Goal: Register for event/course

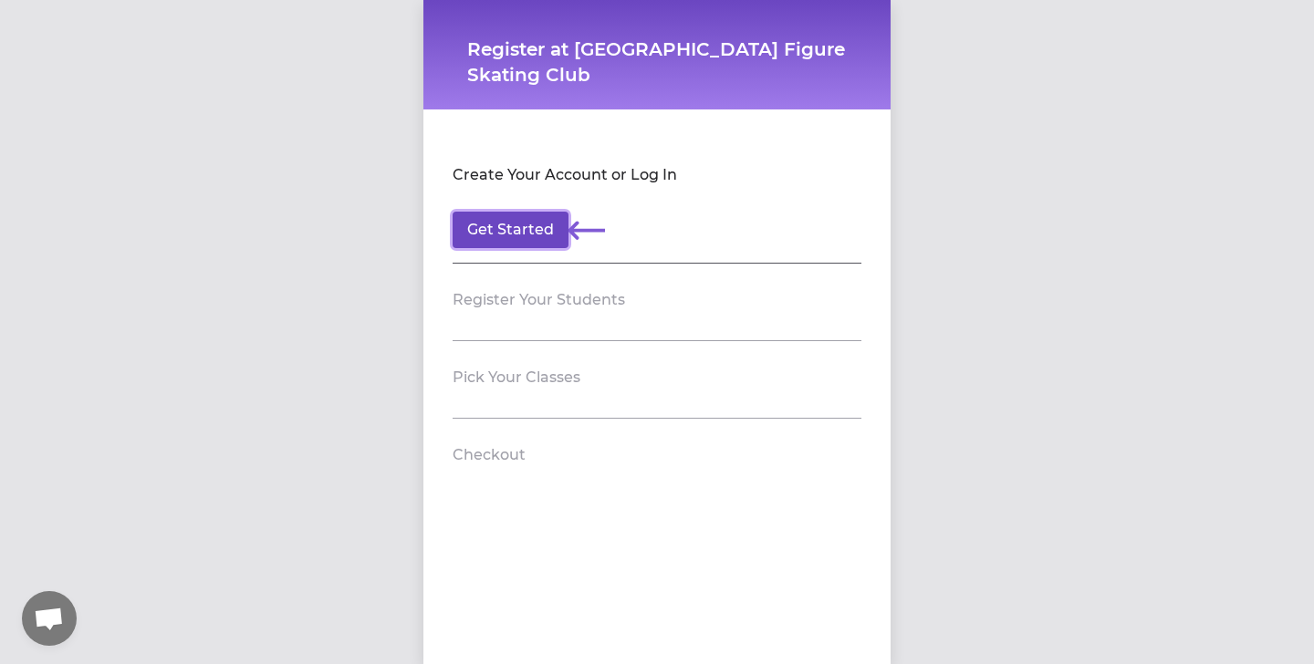
click at [506, 225] on button "Get Started" at bounding box center [511, 230] width 116 height 37
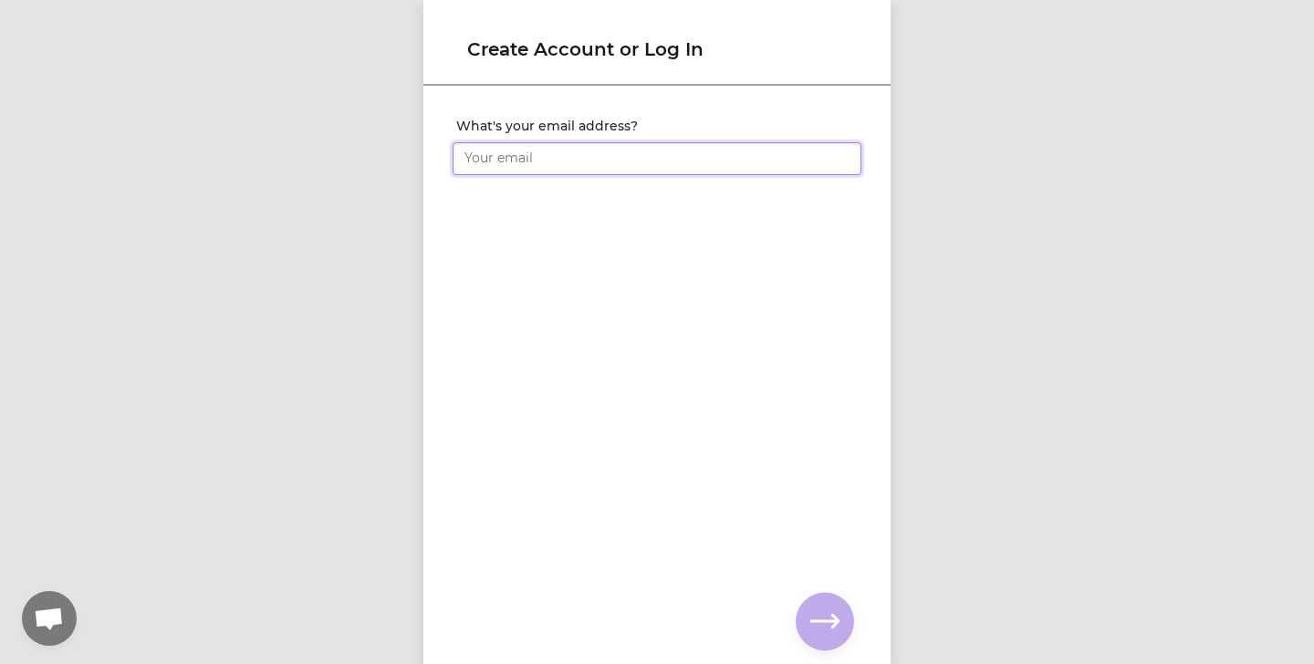
click at [504, 156] on input "What's your email address?" at bounding box center [657, 158] width 409 height 33
type input "[EMAIL_ADDRESS][DOMAIN_NAME]"
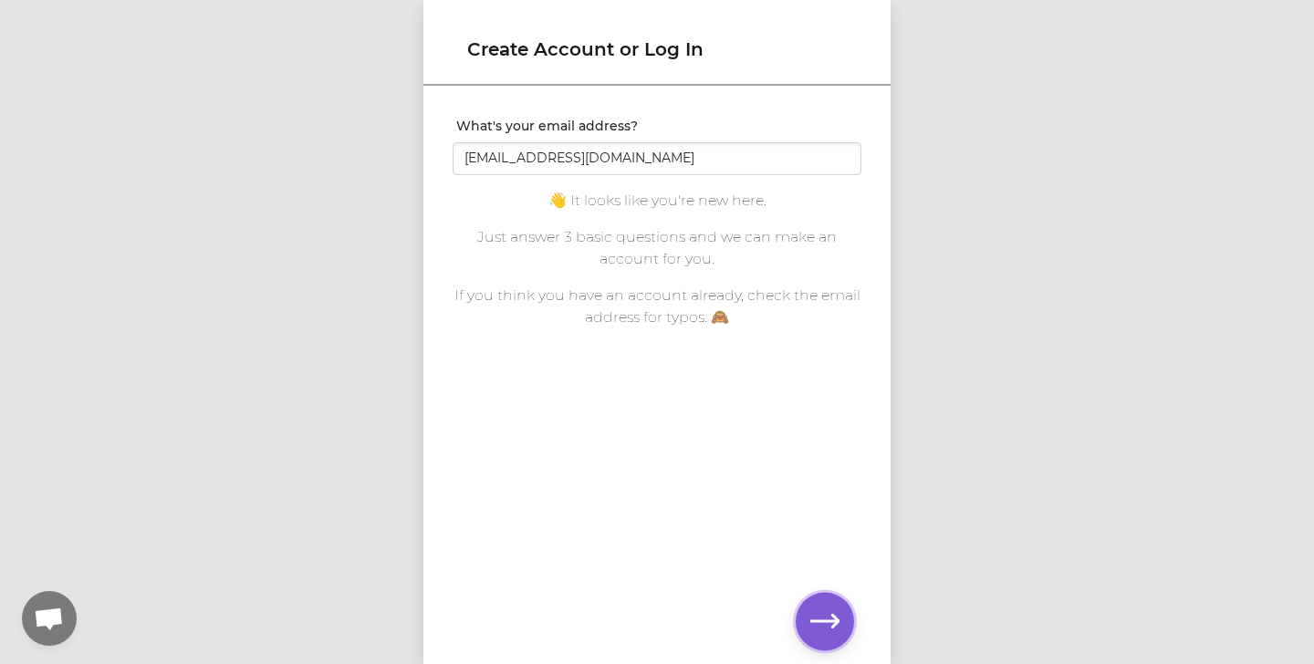
click at [821, 608] on icon "button" at bounding box center [824, 621] width 29 height 29
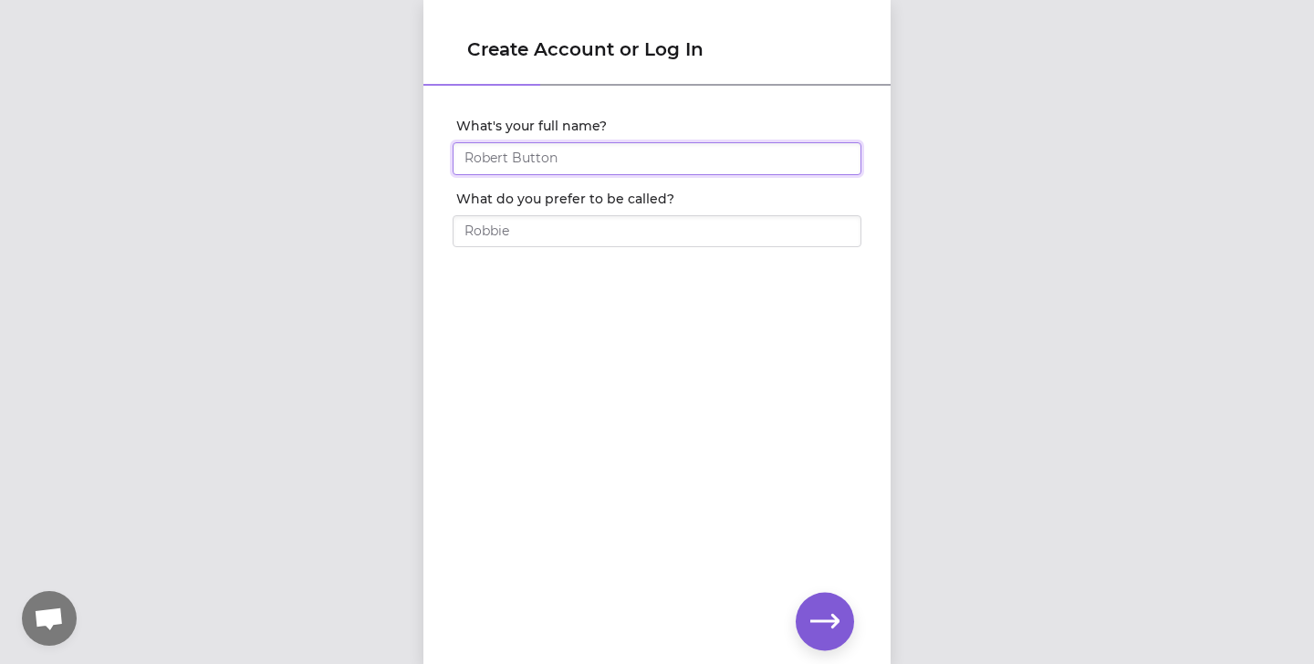
click at [574, 155] on input "What's your full name?" at bounding box center [657, 158] width 409 height 33
type input "[PERSON_NAME]"
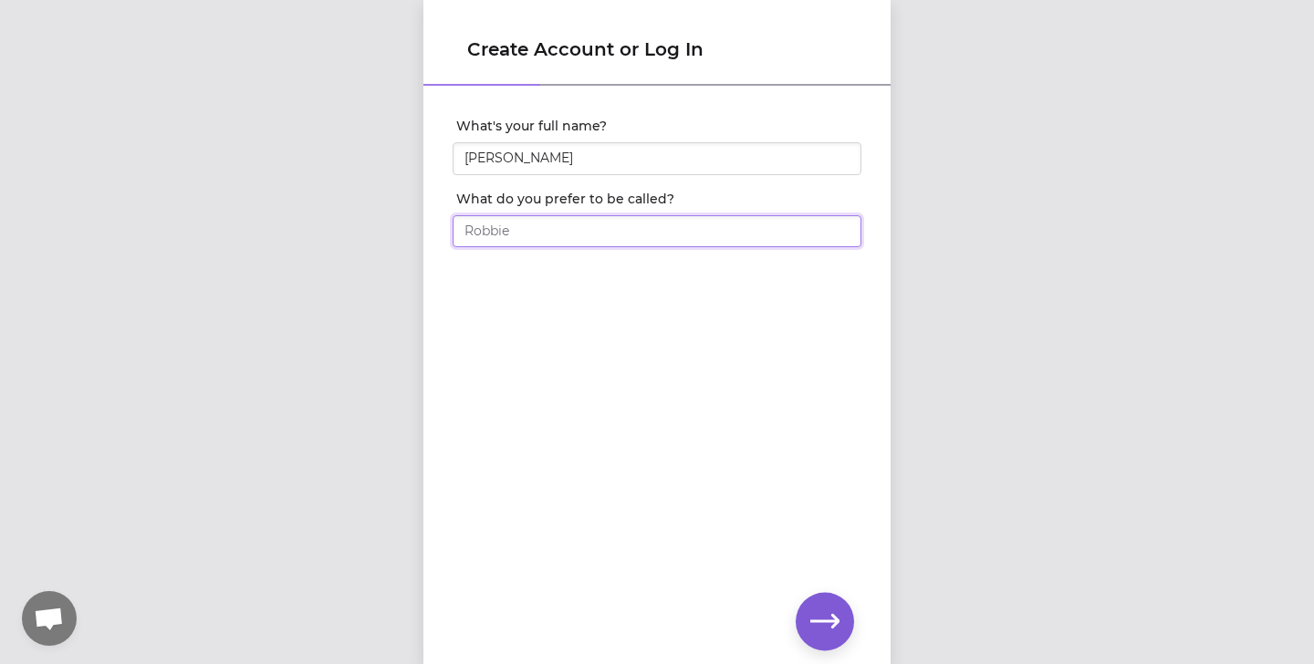
click at [560, 222] on input "What do you prefer to be called?" at bounding box center [657, 231] width 409 height 33
type input "Max"
click at [834, 615] on icon "button" at bounding box center [824, 621] width 29 height 14
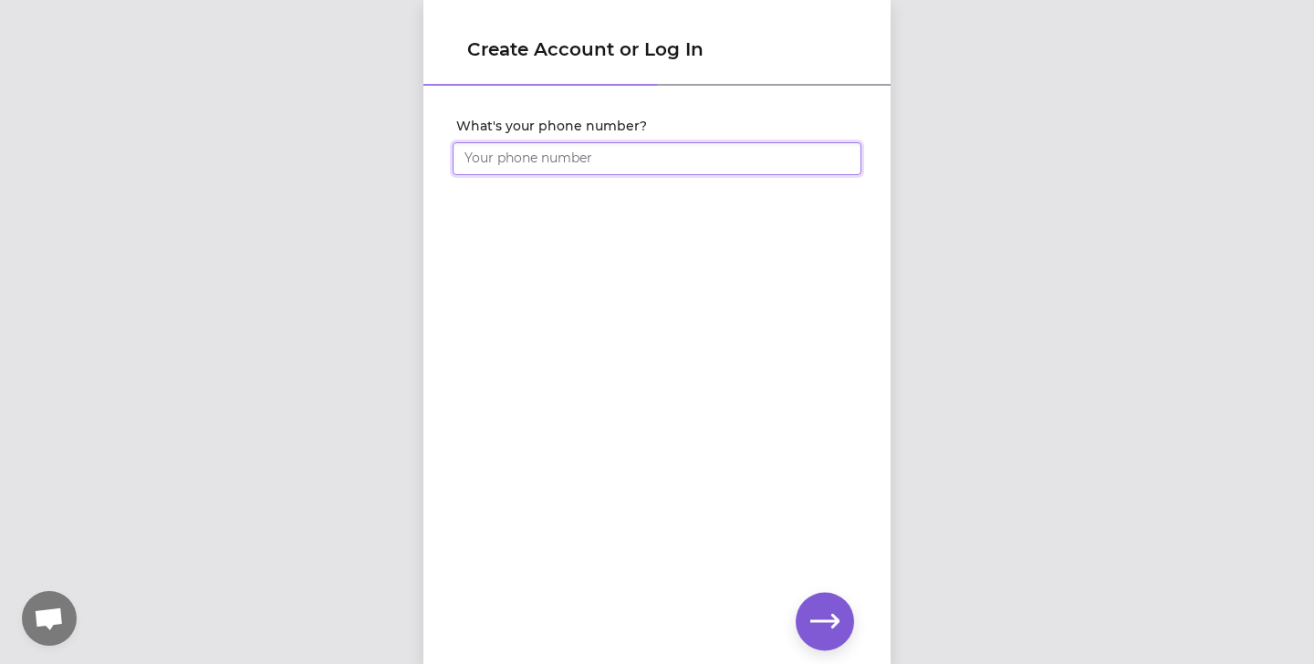
click at [556, 155] on input "What's your phone number?" at bounding box center [657, 158] width 409 height 33
type input "[PHONE_NUMBER]"
click at [831, 618] on icon "button" at bounding box center [824, 621] width 29 height 29
click at [826, 617] on icon "button" at bounding box center [824, 621] width 29 height 29
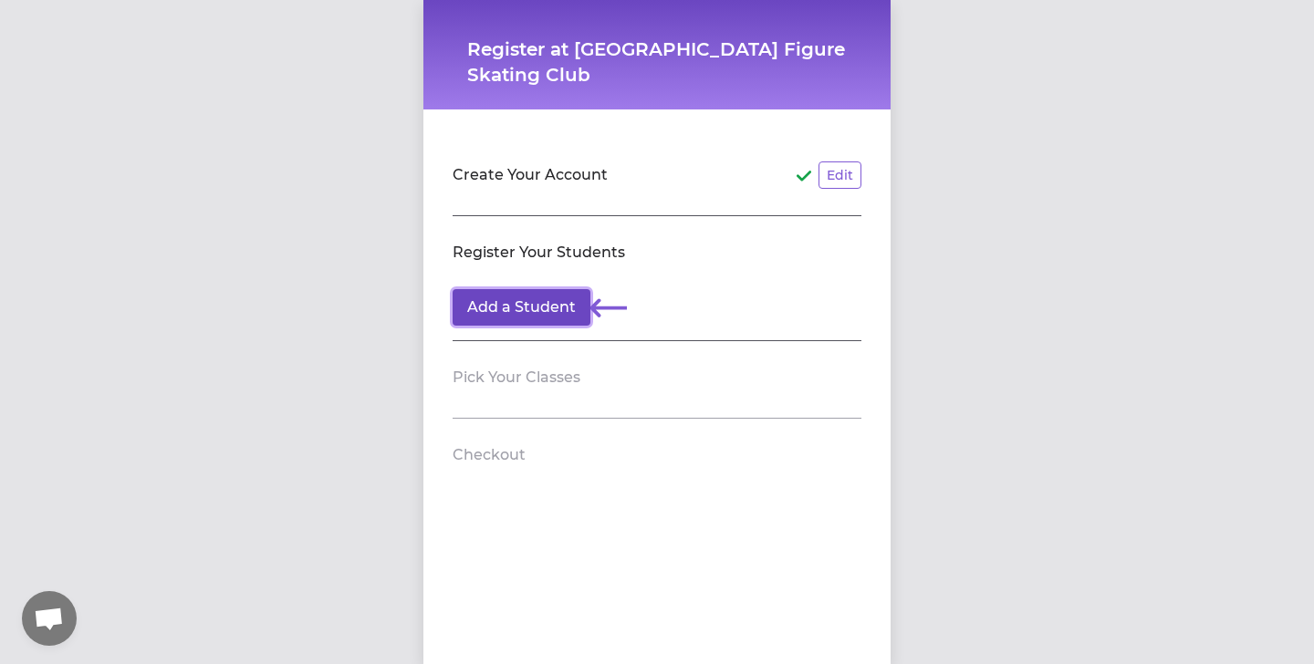
click at [565, 307] on button "Add a Student" at bounding box center [522, 307] width 138 height 37
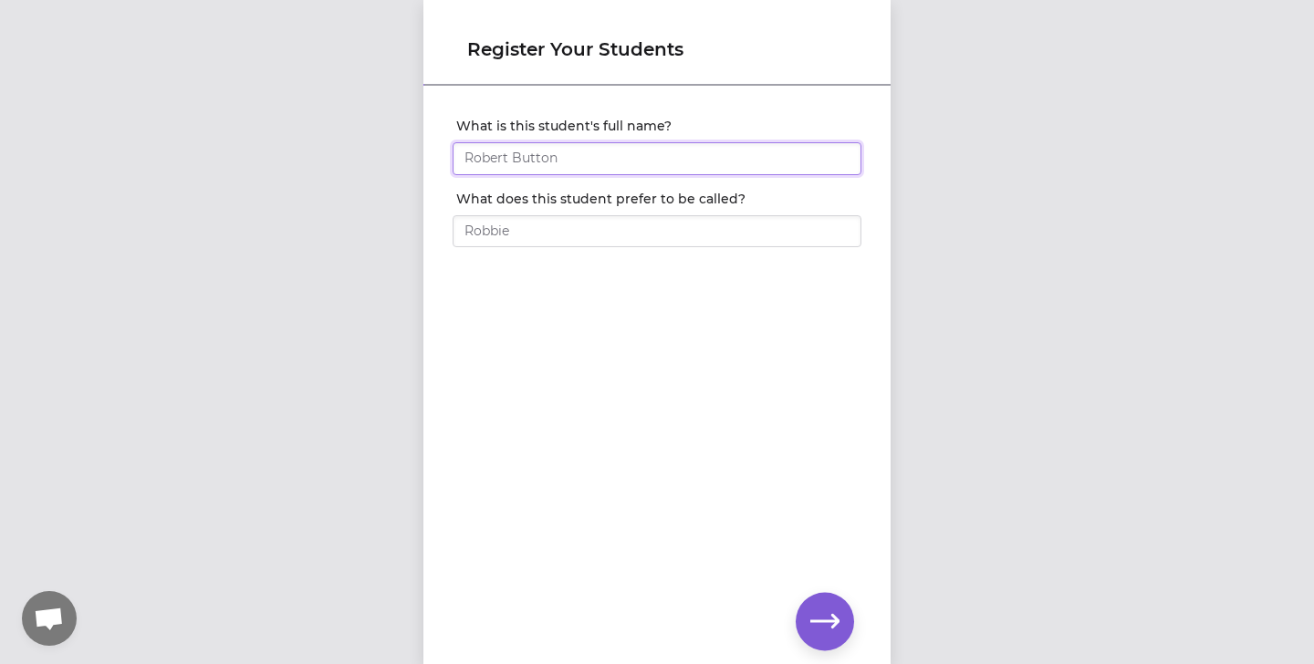
click at [552, 163] on input "What is this student's full name?" at bounding box center [657, 158] width 409 height 33
type input "[PERSON_NAME]"
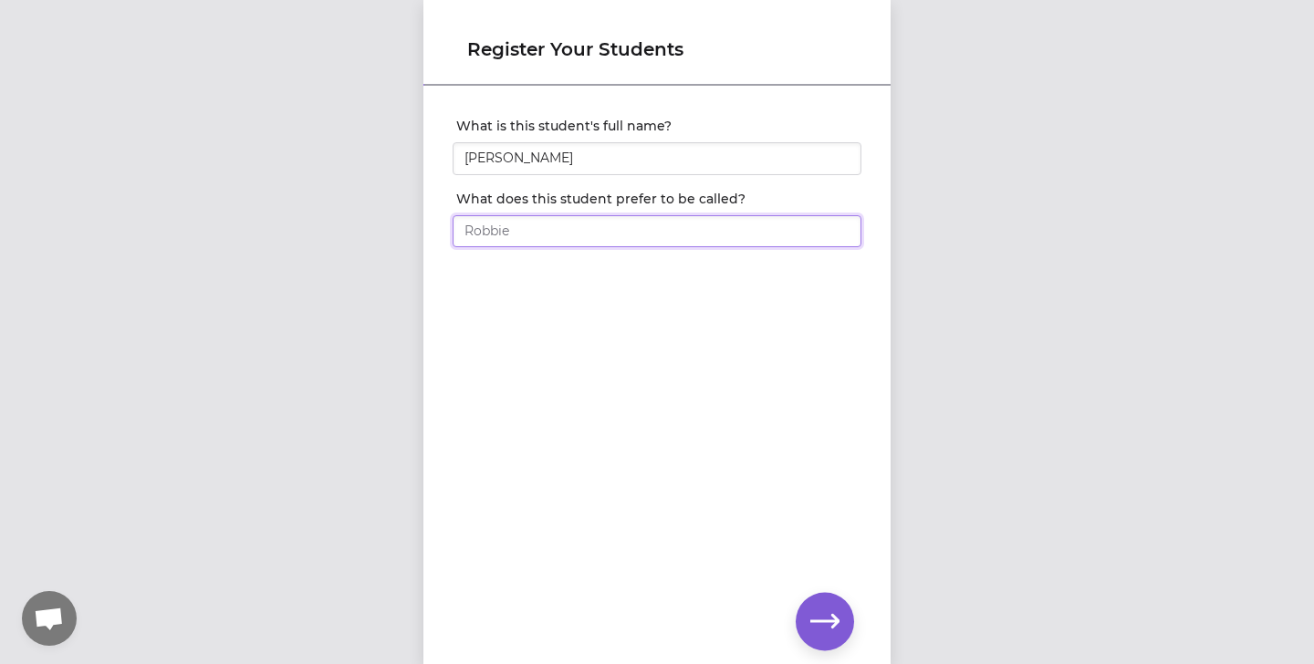
click at [579, 238] on input "What does this student prefer to be called?" at bounding box center [657, 231] width 409 height 33
type input "Max"
click at [812, 624] on icon "button" at bounding box center [824, 621] width 29 height 29
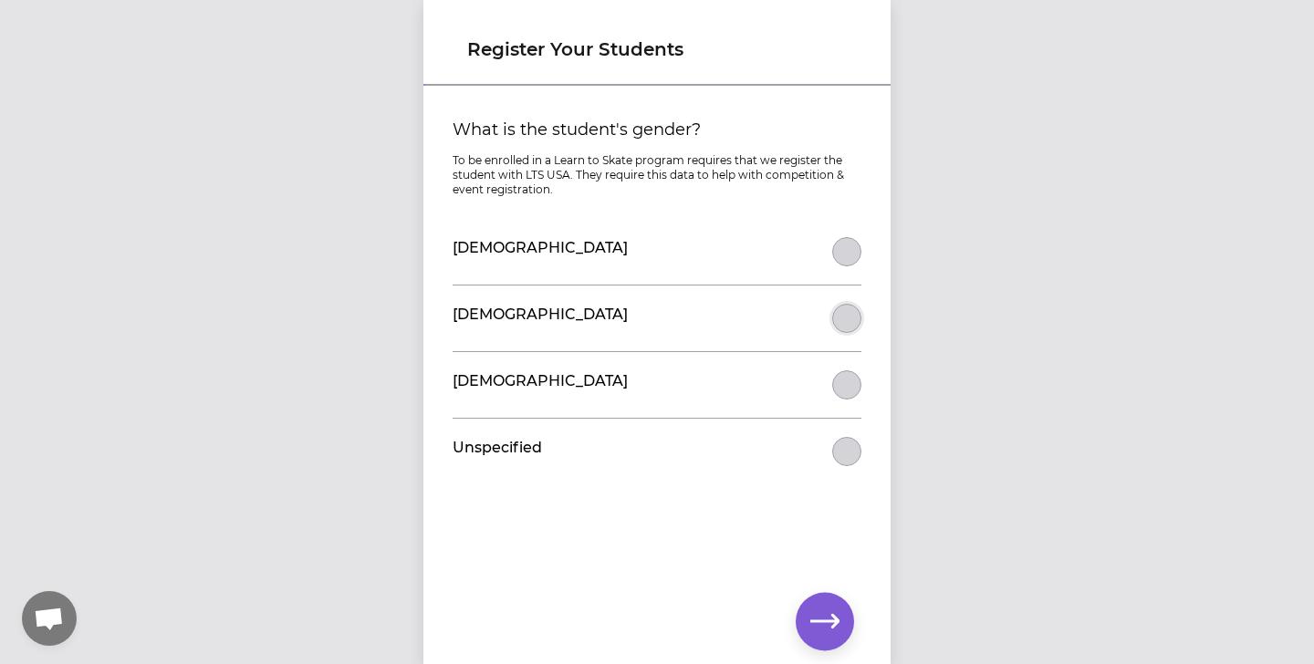
click at [836, 321] on button "What is the student's gender?" at bounding box center [846, 318] width 29 height 29
click at [838, 624] on icon "button" at bounding box center [824, 621] width 29 height 29
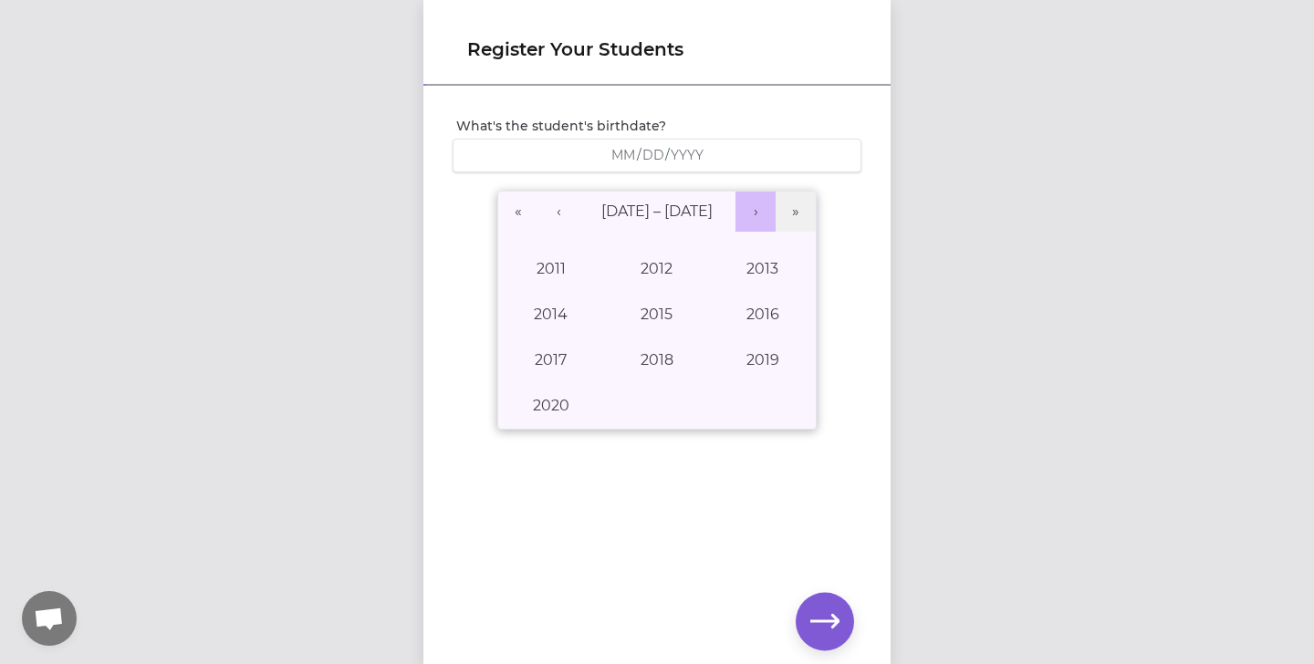
click at [764, 210] on button "›" at bounding box center [755, 212] width 40 height 40
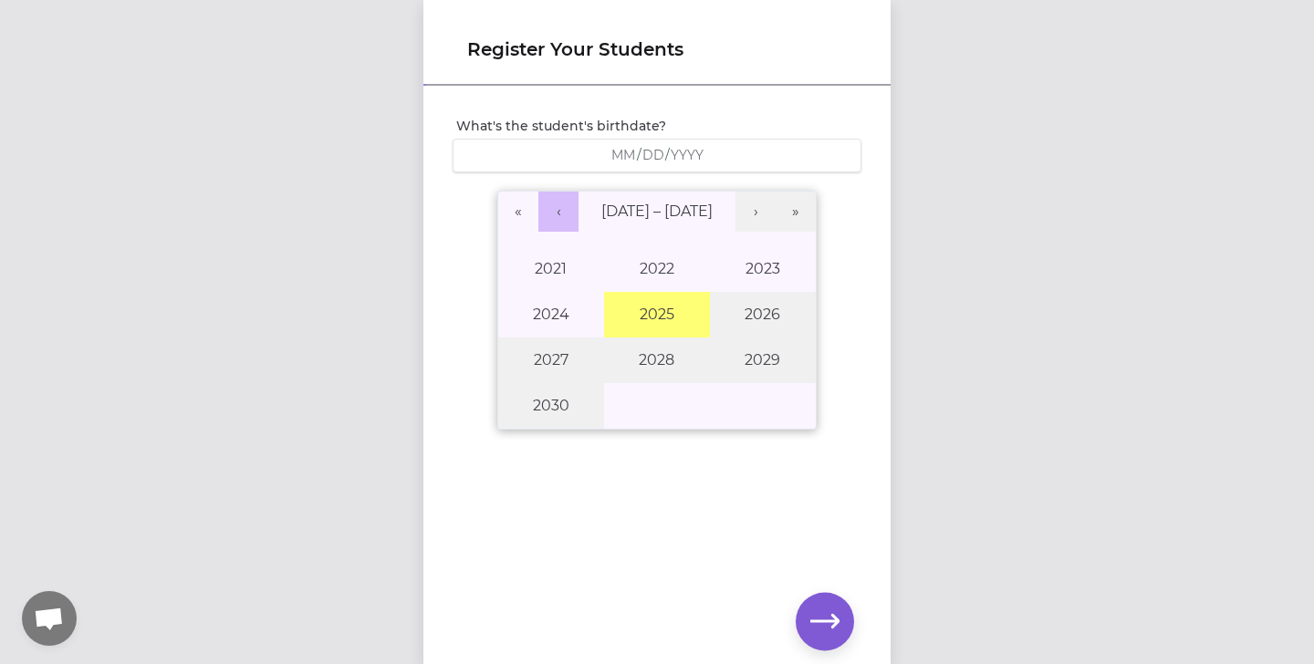
click at [549, 214] on button "‹" at bounding box center [558, 212] width 40 height 40
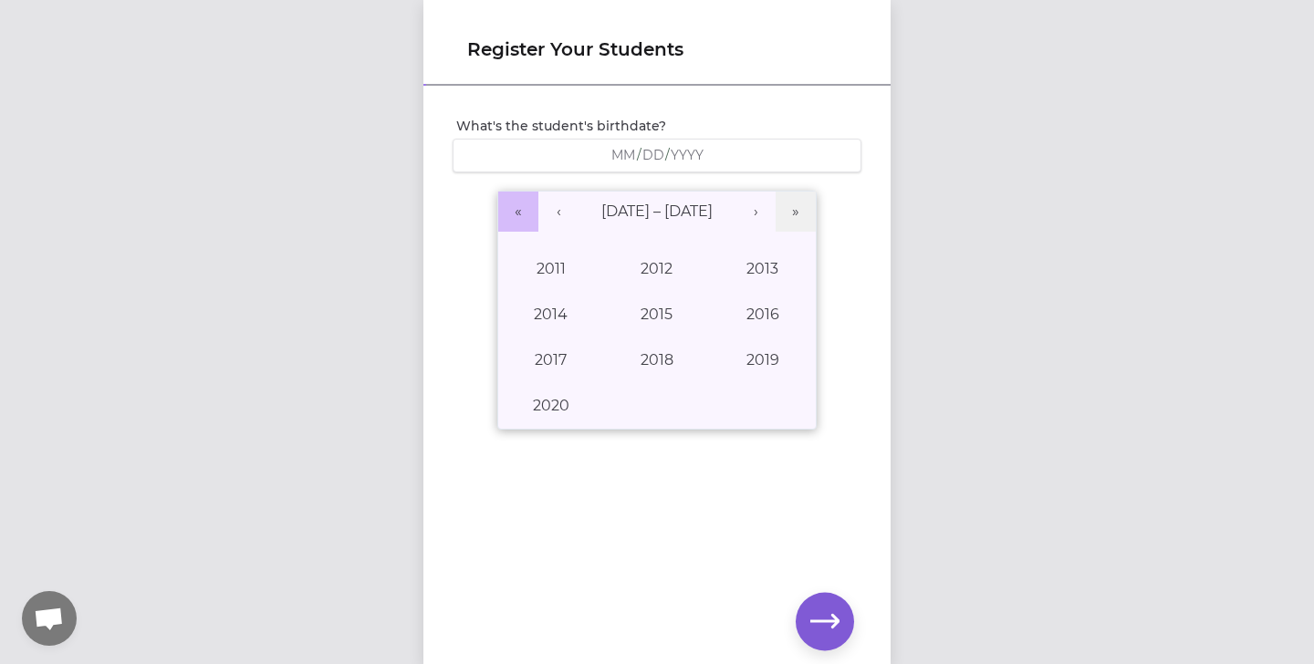
click at [532, 219] on button "«" at bounding box center [518, 212] width 40 height 40
click at [796, 199] on button "»" at bounding box center [796, 212] width 40 height 40
click at [550, 215] on button "‹" at bounding box center [558, 212] width 40 height 40
click at [552, 215] on button "‹" at bounding box center [558, 212] width 40 height 40
click at [569, 327] on button "1994" at bounding box center [551, 315] width 106 height 46
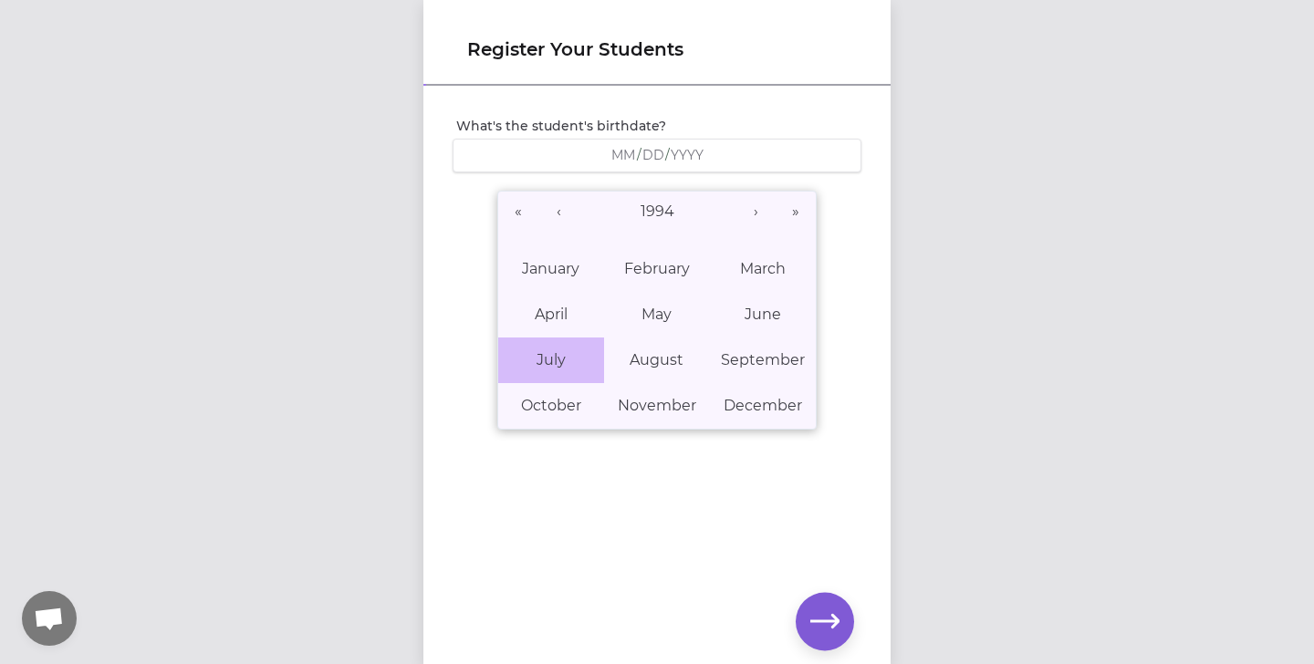
click at [566, 358] on button "July" at bounding box center [551, 361] width 106 height 46
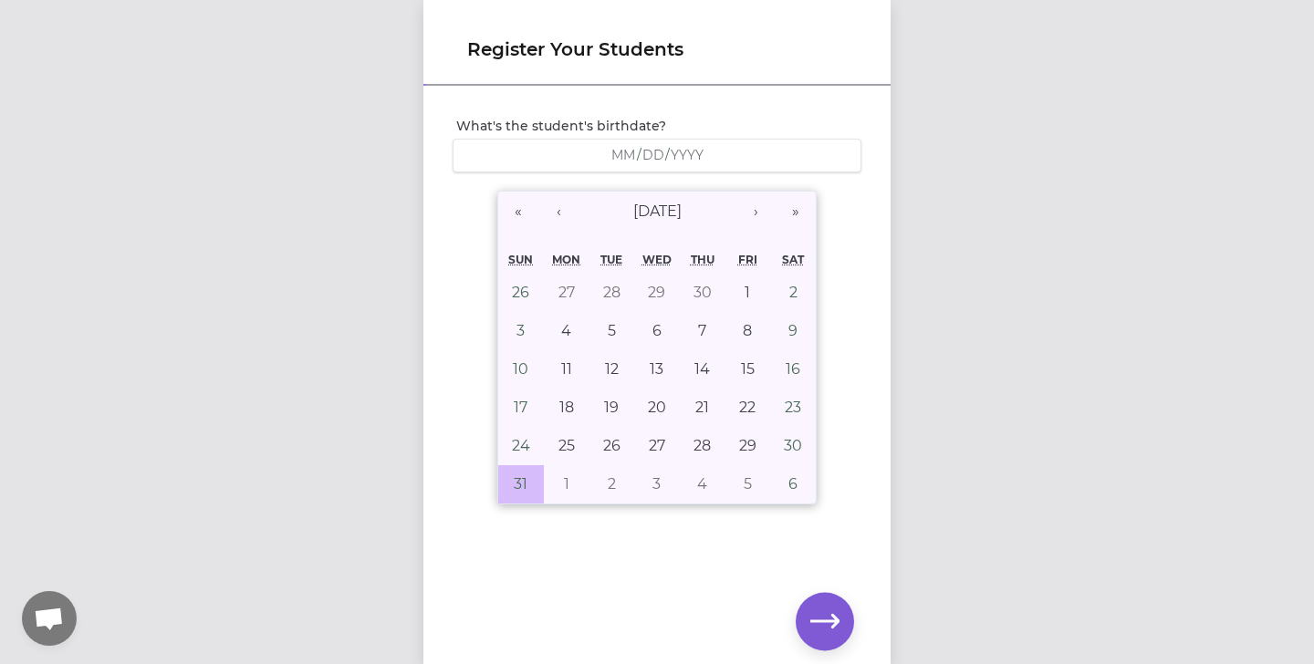
click at [529, 481] on button "31" at bounding box center [521, 484] width 46 height 38
type input "[DATE]"
type input "7"
type input "31"
type input "1994"
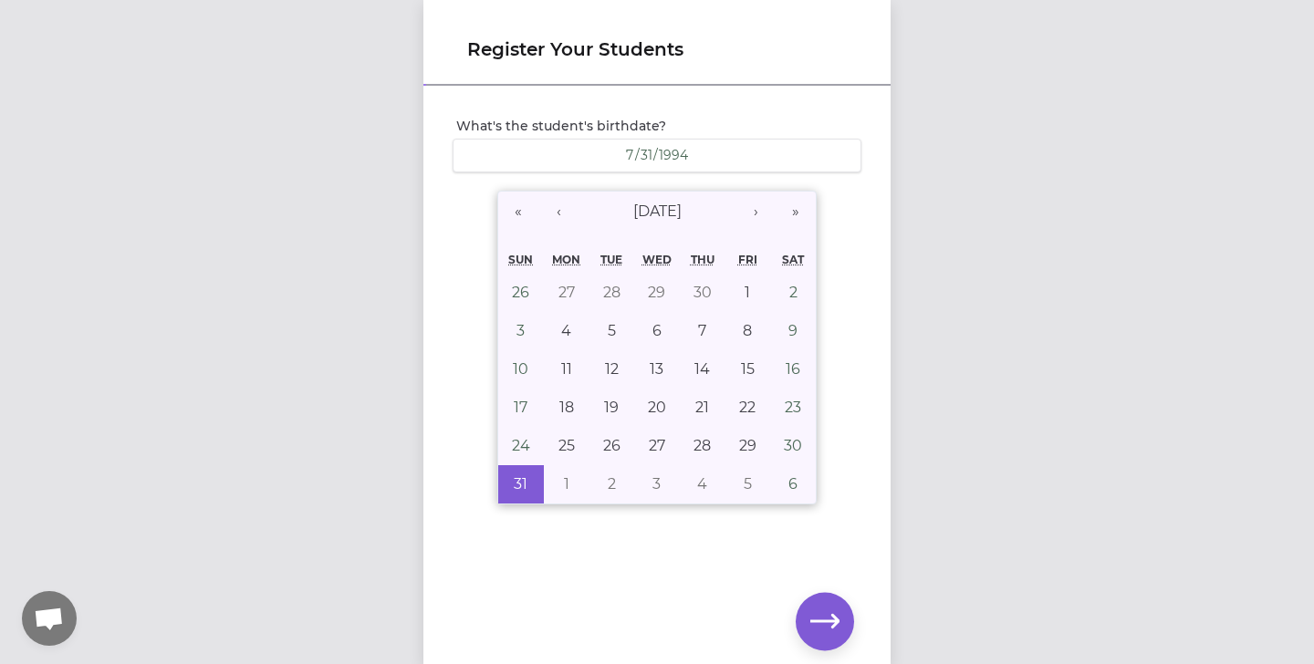
click at [709, 578] on div "What's the student's birthdate? [DEMOGRAPHIC_DATA] [DEMOGRAPHIC_DATA] « ‹ [DATE…" at bounding box center [656, 346] width 467 height 516
click at [861, 105] on div "What's the student's birthdate? [DEMOGRAPHIC_DATA] [DEMOGRAPHIC_DATA] « ‹ [DATE…" at bounding box center [657, 305] width 438 height 406
click at [830, 155] on div "[DATE] [DATE]" at bounding box center [656, 155] width 385 height 17
click at [832, 618] on icon "button" at bounding box center [824, 621] width 29 height 29
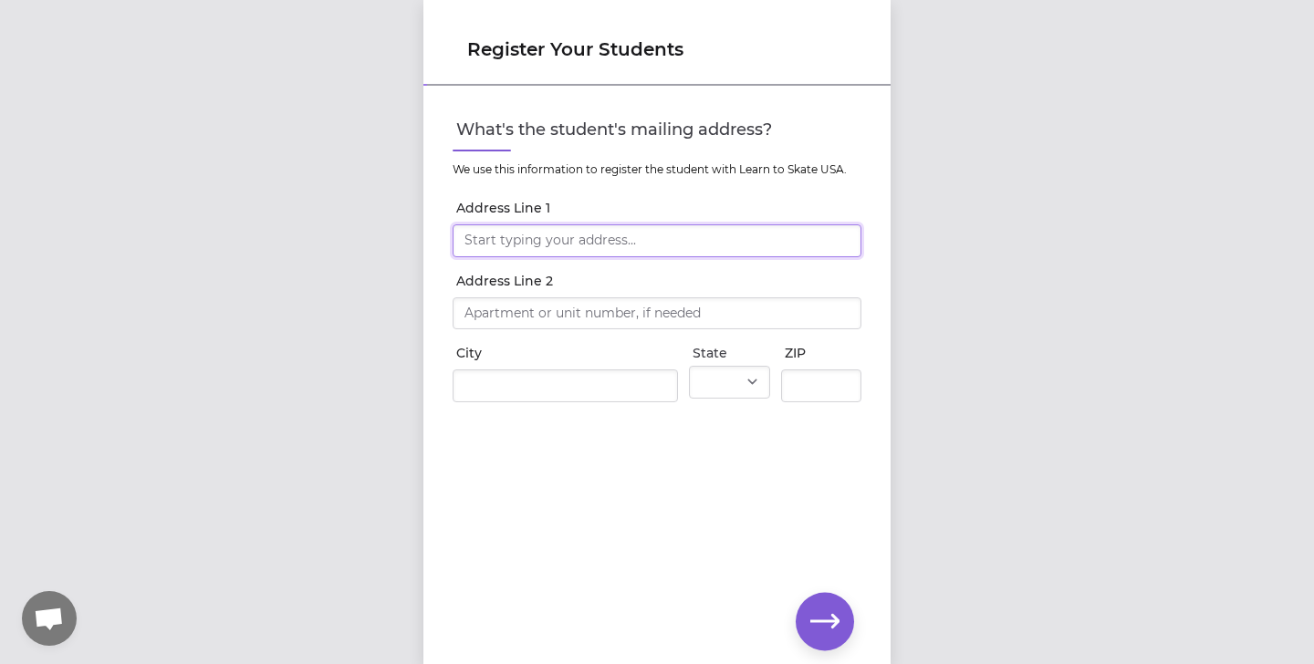
click at [624, 243] on input "Address Line 1" at bounding box center [657, 240] width 409 height 33
type input "[STREET_ADDRESS][PERSON_NAME]"
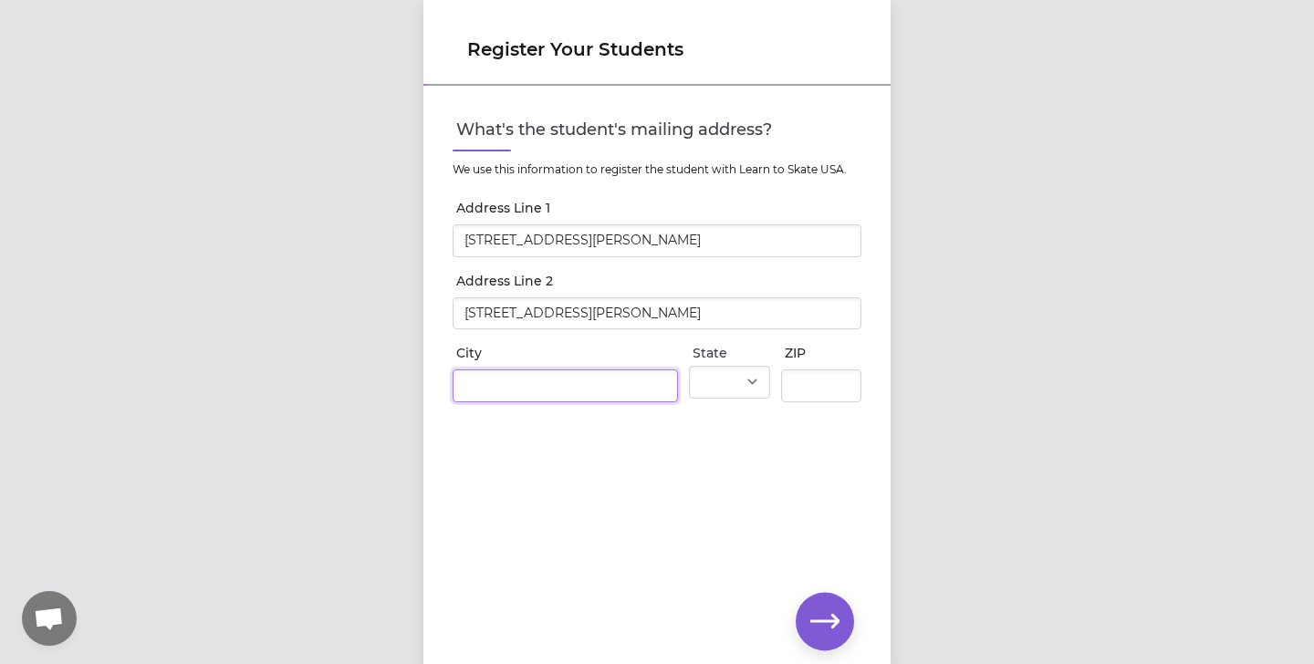
type input "[GEOGRAPHIC_DATA]"
select select "WA"
type input "99201"
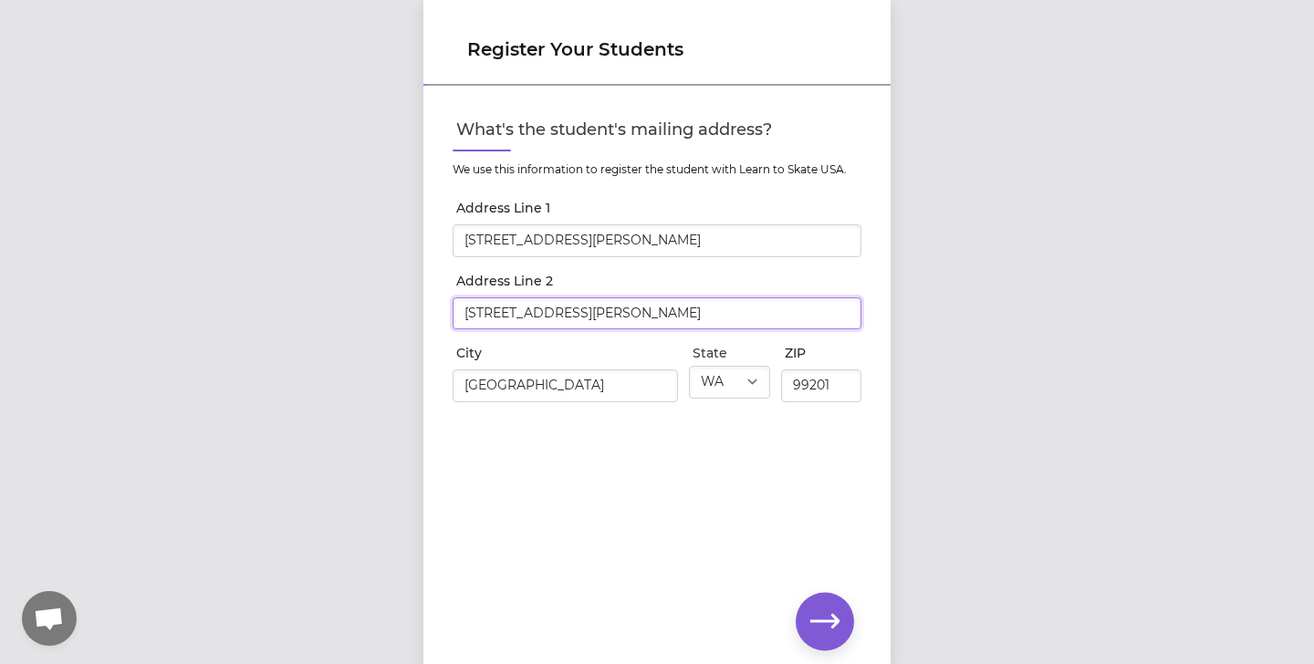
click at [603, 311] on input "[STREET_ADDRESS][PERSON_NAME]" at bounding box center [657, 313] width 409 height 33
type input "unit 209"
click at [837, 625] on icon "button" at bounding box center [824, 621] width 29 height 29
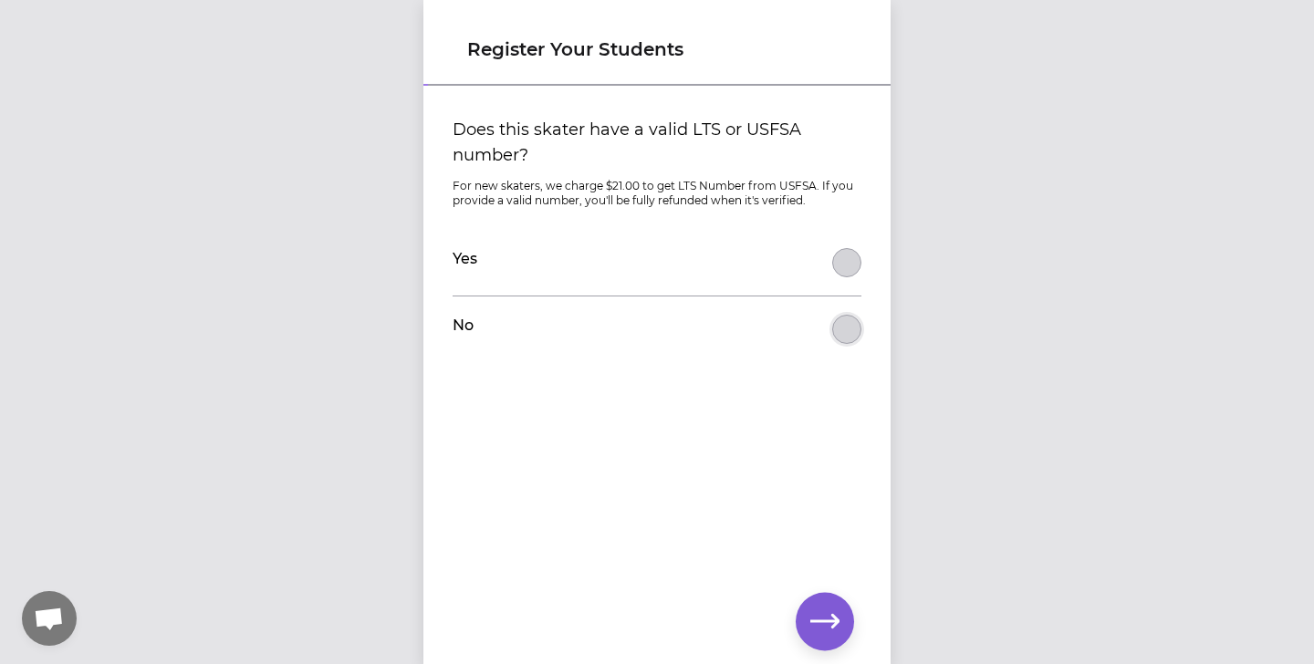
click at [842, 320] on button "Does this skater have a valid LTS or USFSA number?" at bounding box center [846, 329] width 29 height 29
click at [844, 609] on button "button" at bounding box center [825, 621] width 58 height 58
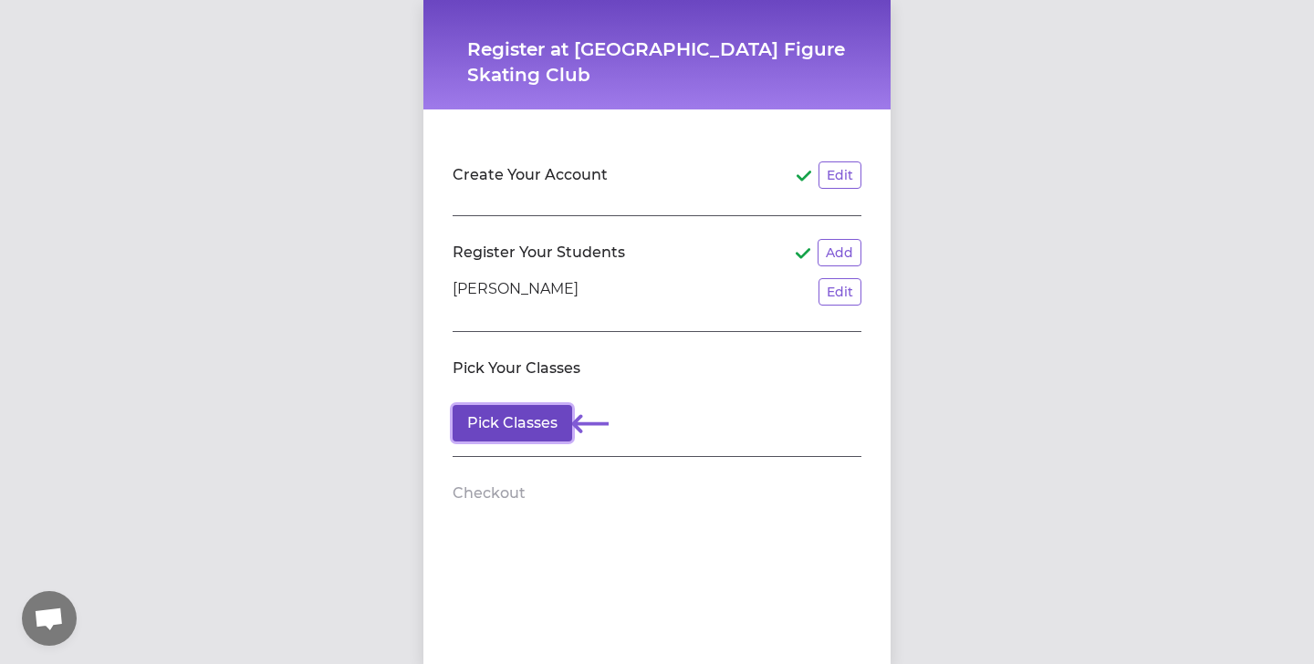
click at [553, 438] on button "Pick Classes" at bounding box center [513, 423] width 120 height 37
